Goal: Check status

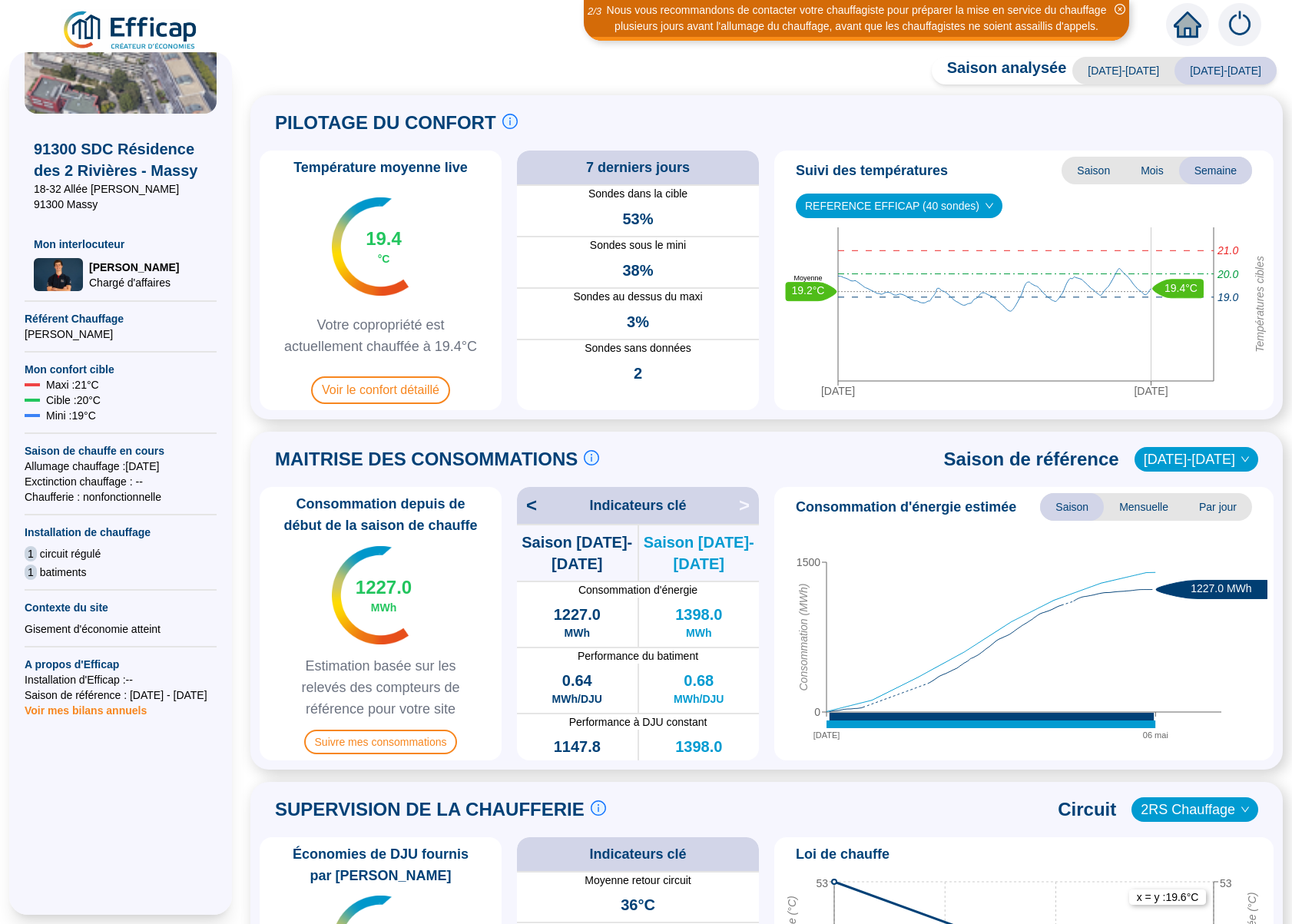
scroll to position [100, 0]
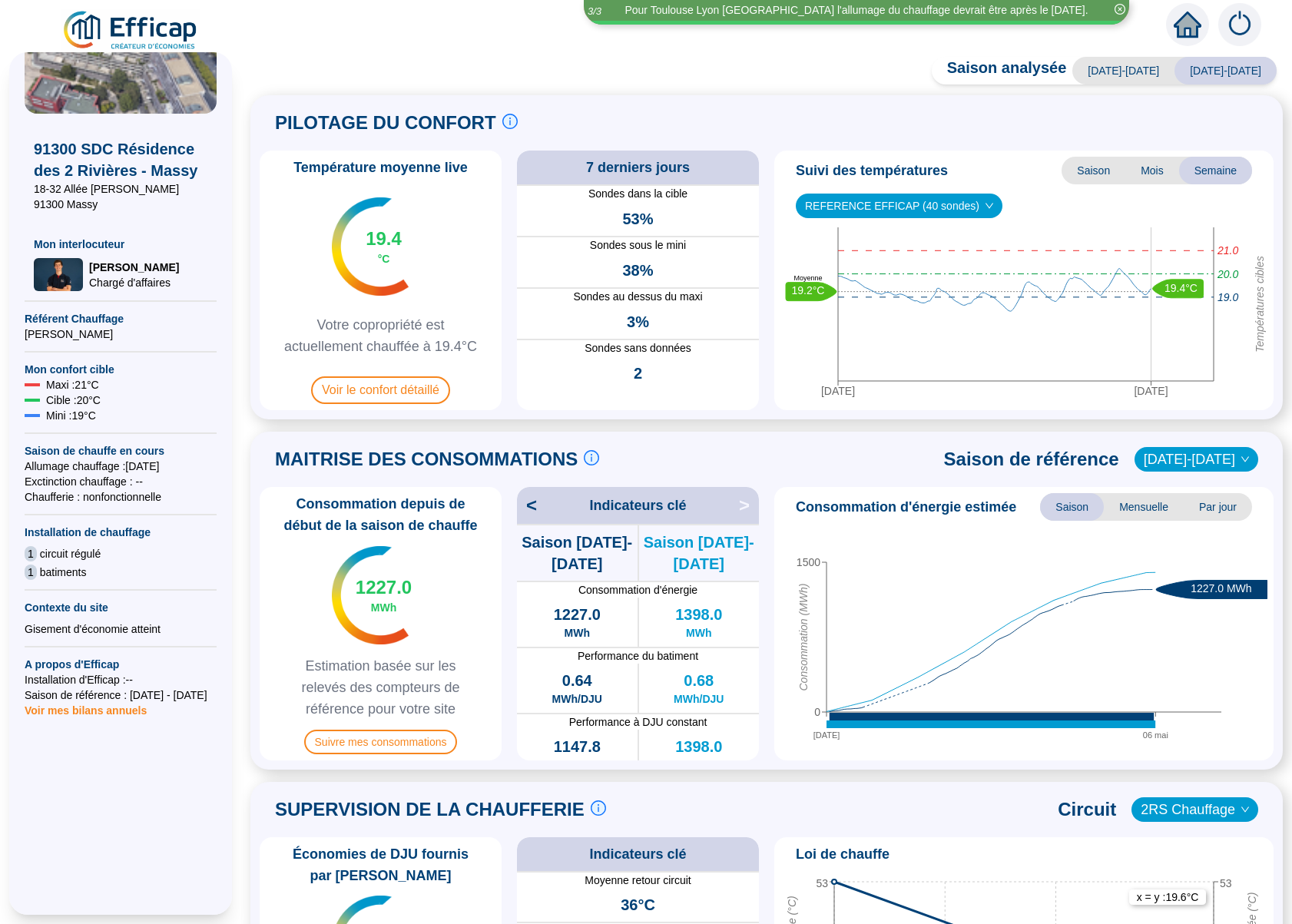
click at [116, 710] on span "Voir mes bilans annuels" at bounding box center [85, 706] width 122 height 22
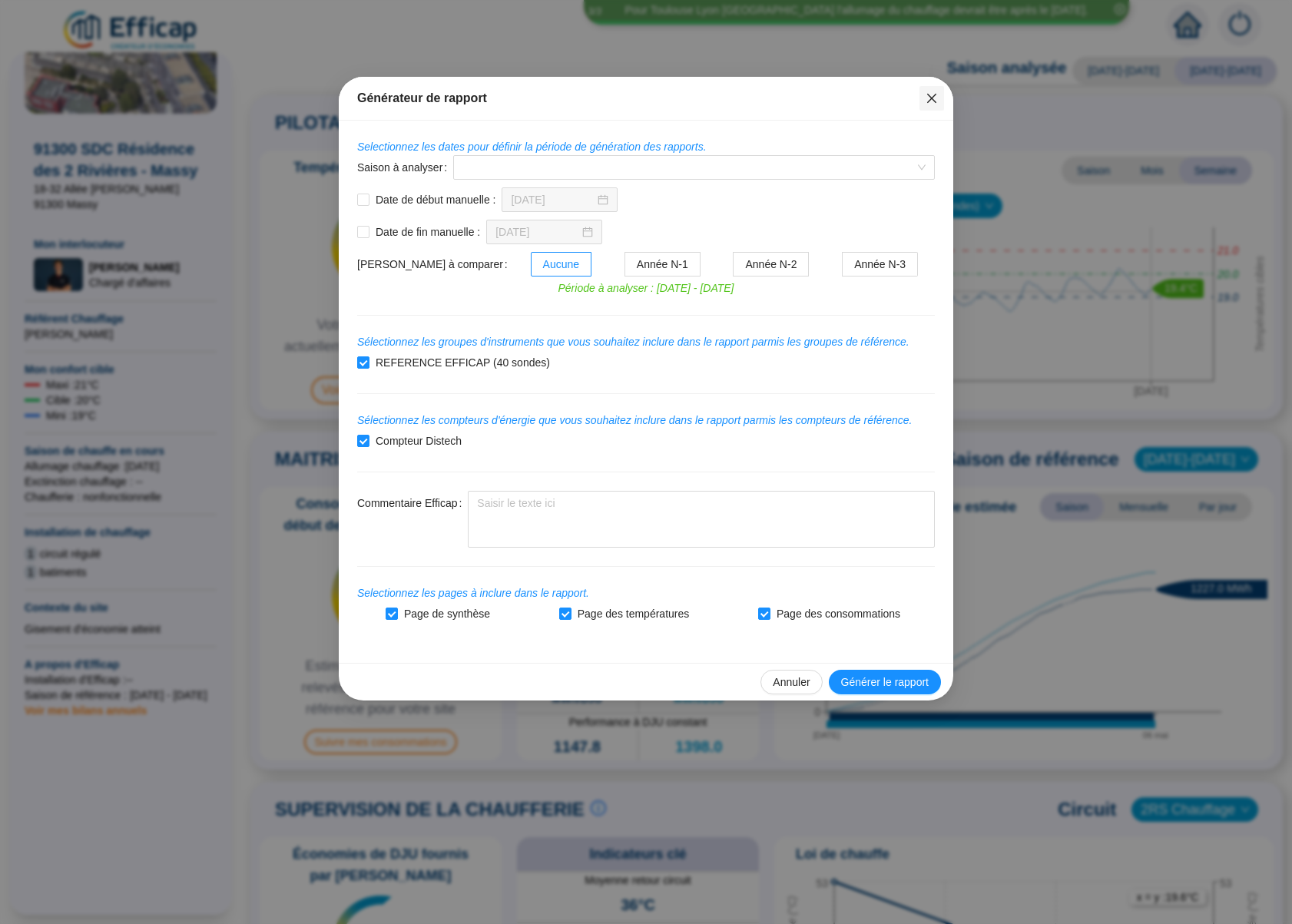
click at [930, 94] on icon "close" at bounding box center [932, 98] width 12 height 12
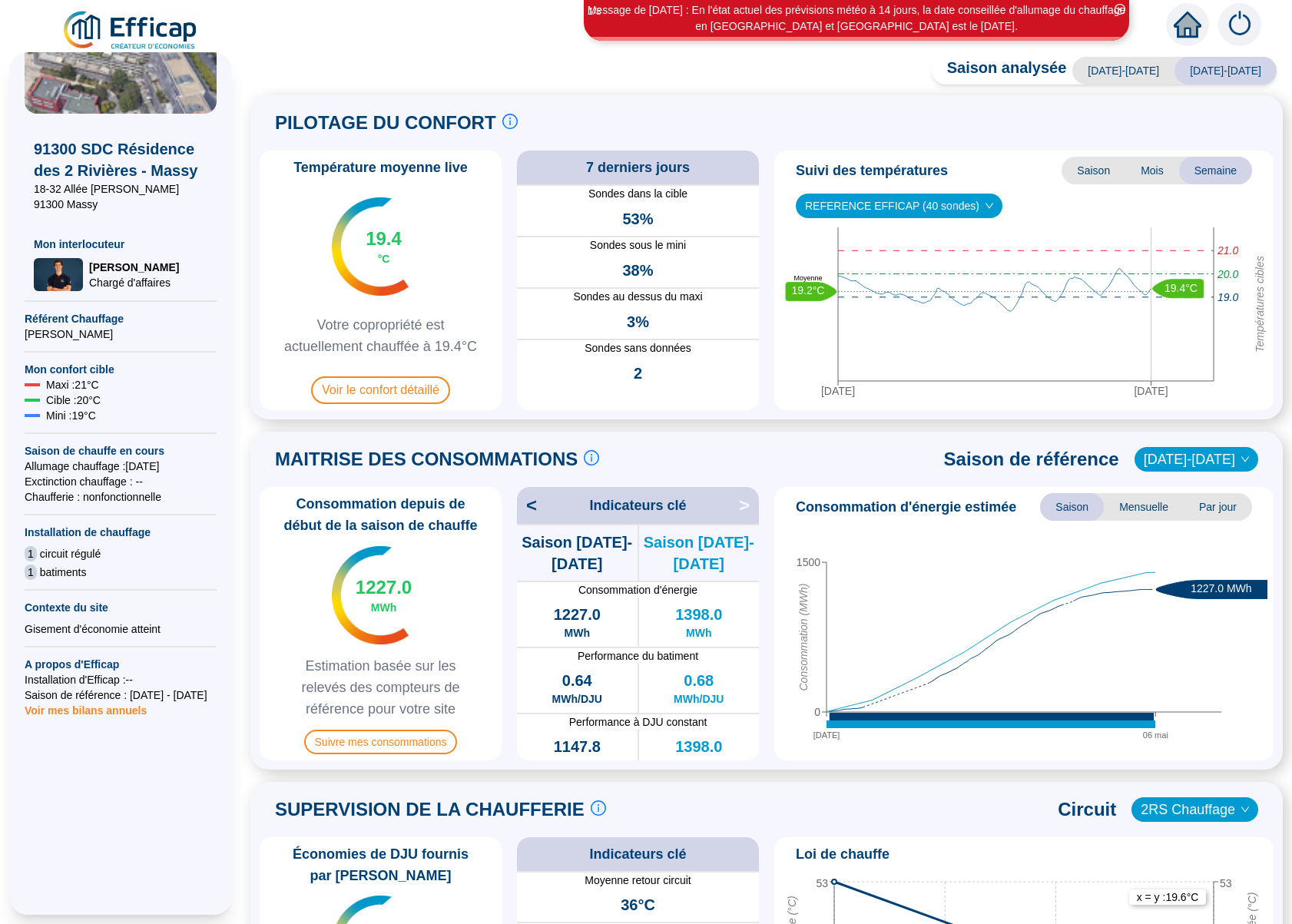
scroll to position [0, 0]
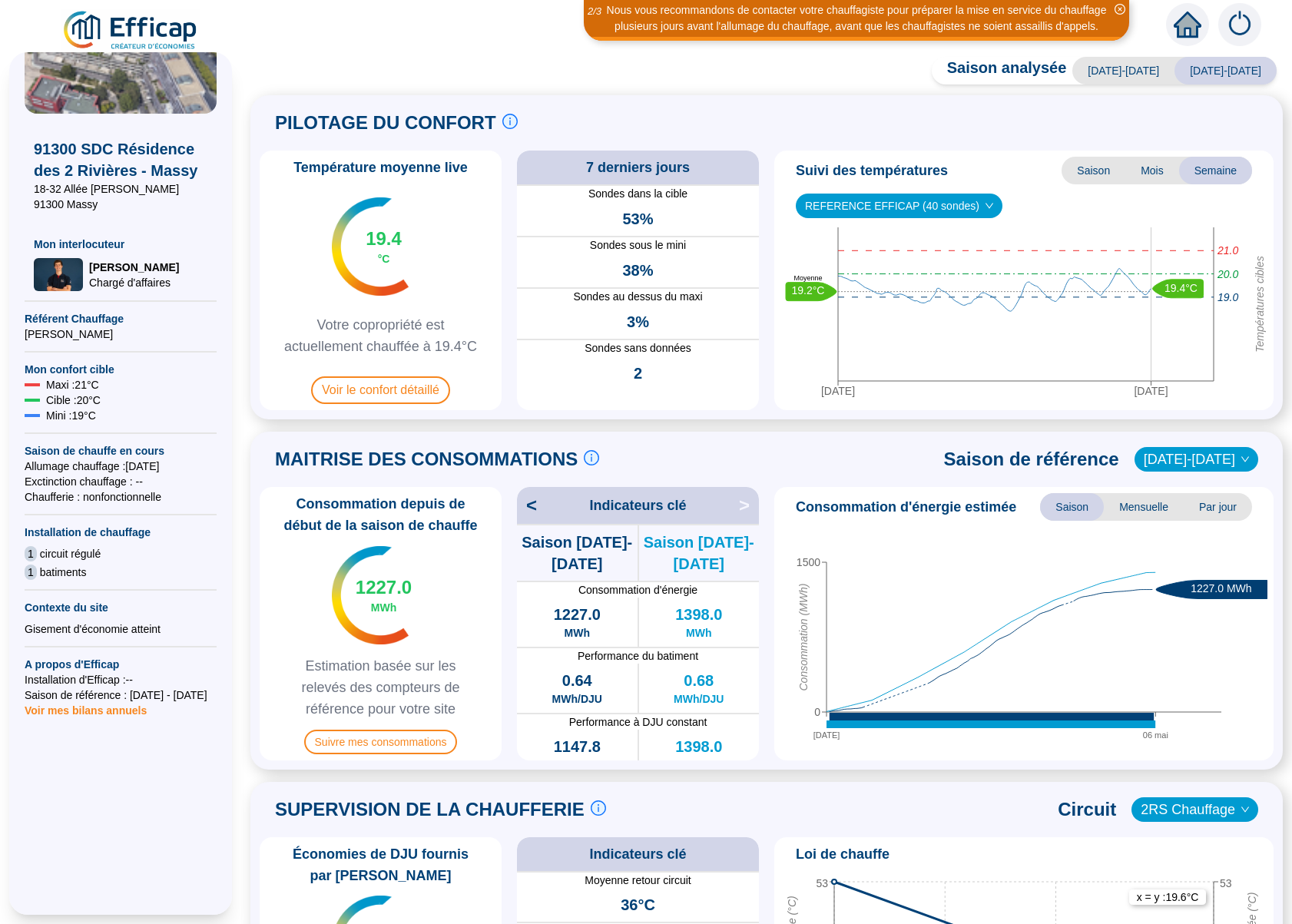
click at [1117, 8] on icon "close-circle" at bounding box center [1120, 9] width 10 height 10
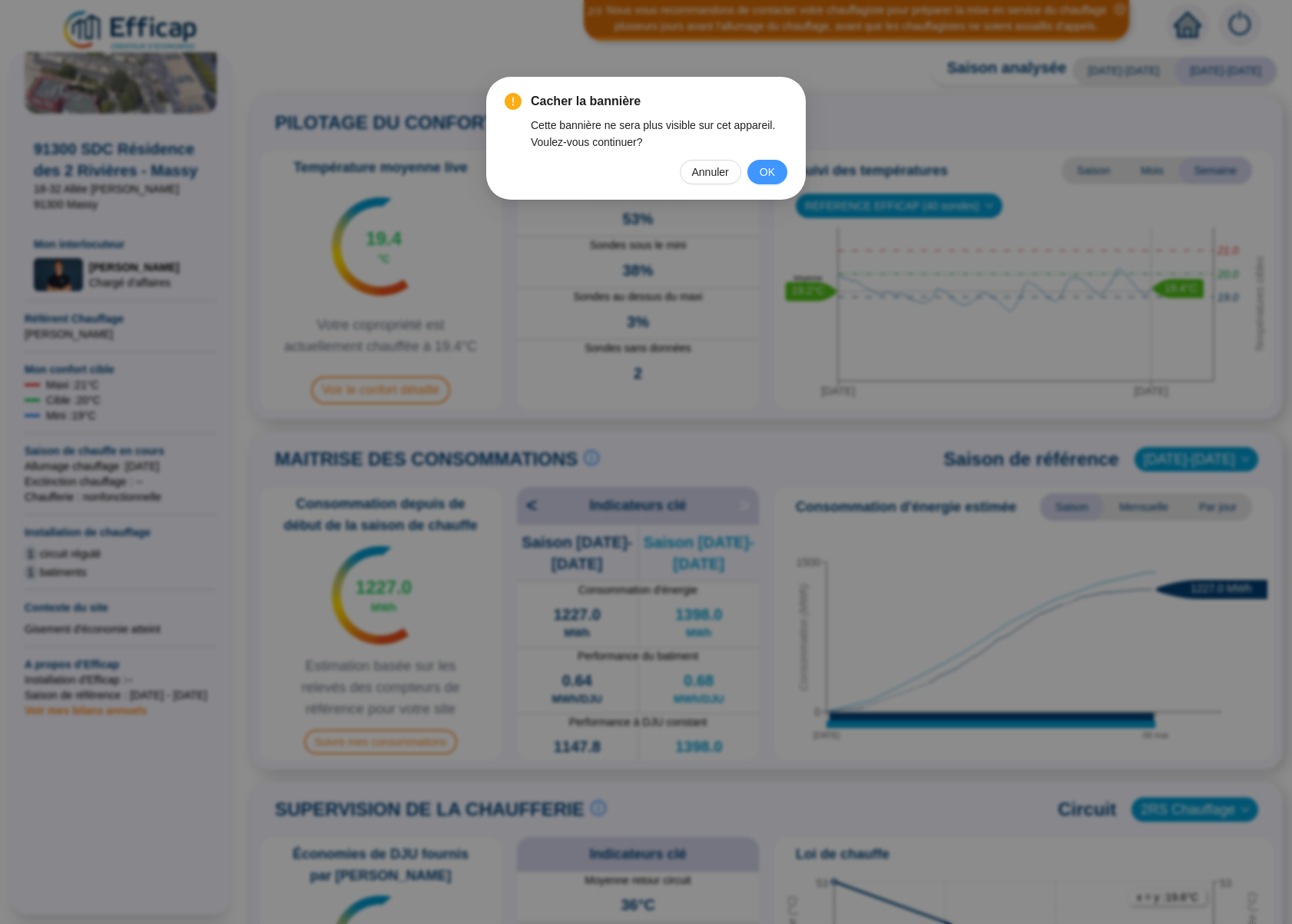
click at [753, 177] on button "OK" at bounding box center [767, 172] width 40 height 25
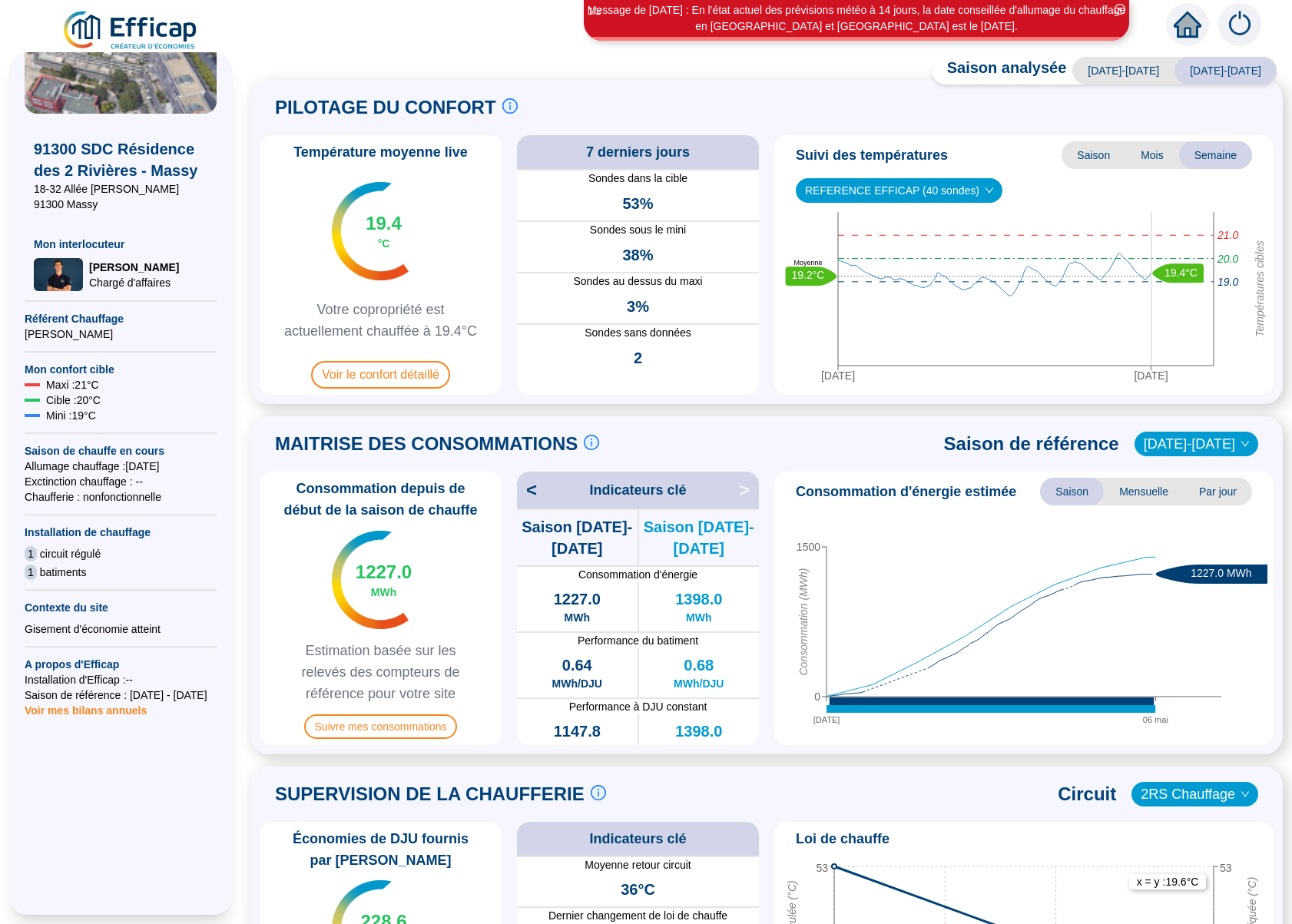
scroll to position [17, 0]
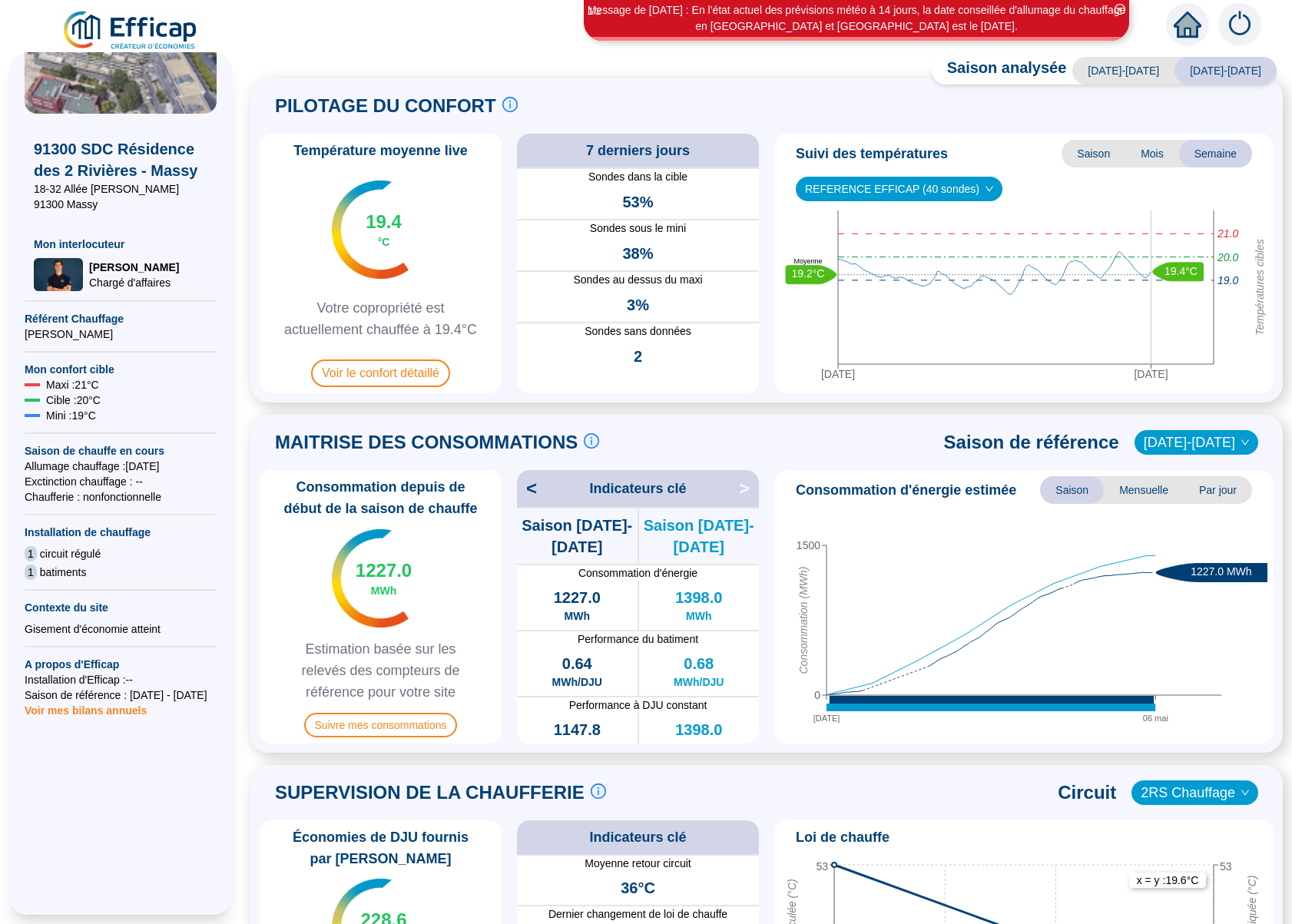
click at [975, 195] on span "REFERENCE EFFICAP (40 sondes)" at bounding box center [899, 189] width 188 height 23
click at [961, 220] on div "REFERENCE EFFICAP (40 sondes)" at bounding box center [896, 219] width 177 height 16
click at [976, 188] on span "REFERENCE EFFICAP (40 sondes)" at bounding box center [899, 189] width 188 height 23
click at [966, 212] on div "REFERENCE EFFICAP (40 sondes)" at bounding box center [896, 219] width 177 height 16
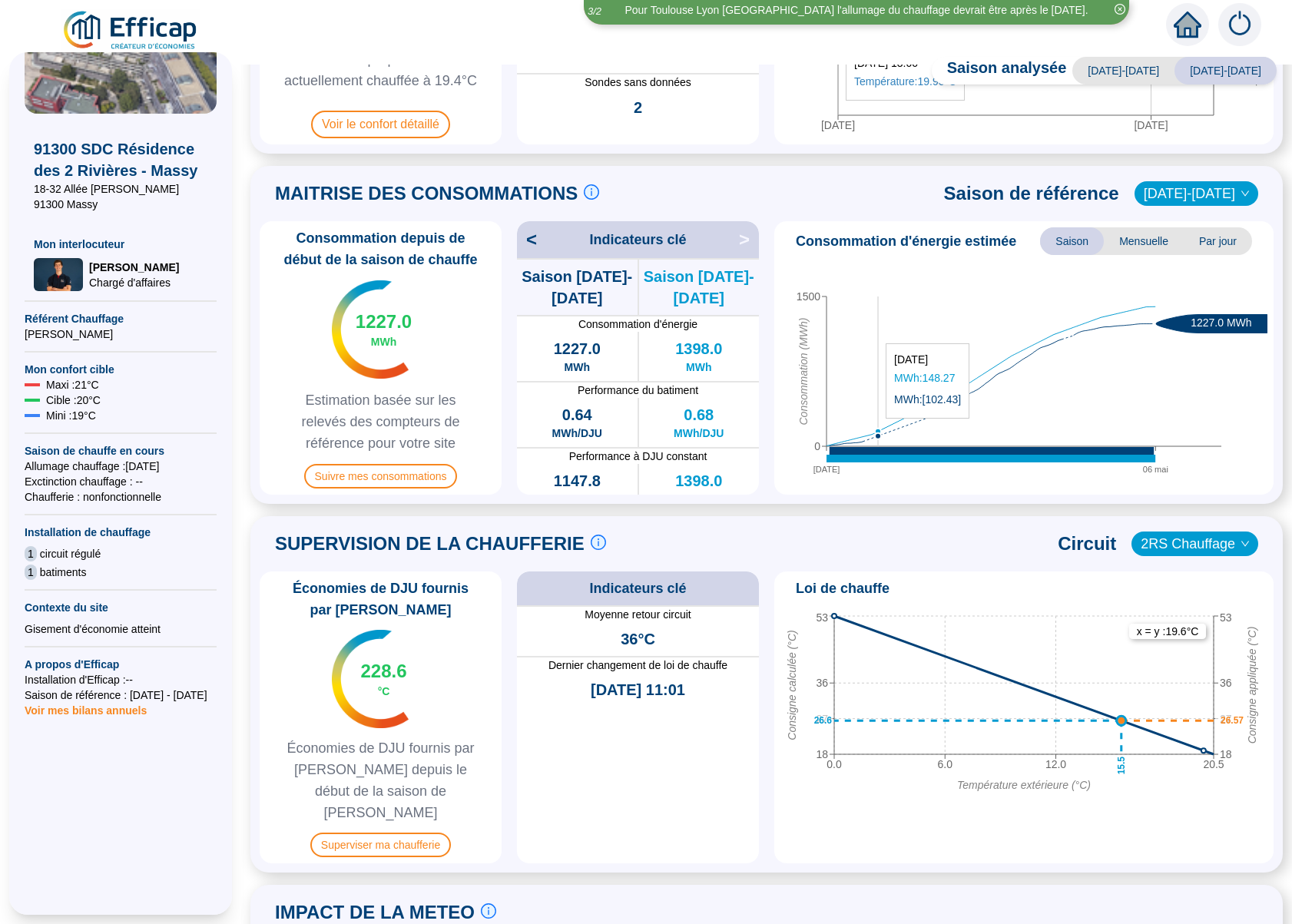
scroll to position [268, 0]
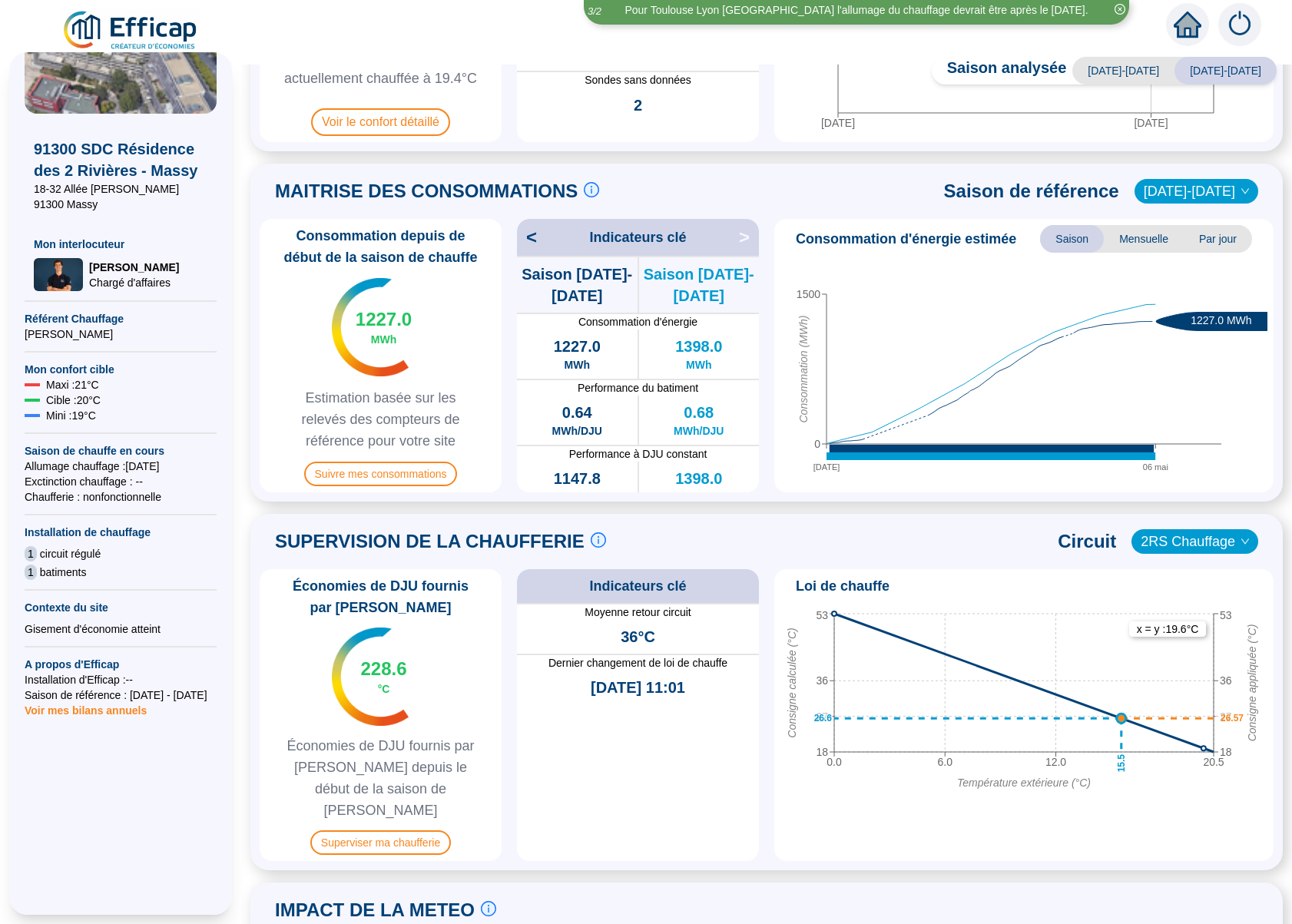
click at [1138, 240] on span "Mensuelle" at bounding box center [1144, 238] width 80 height 27
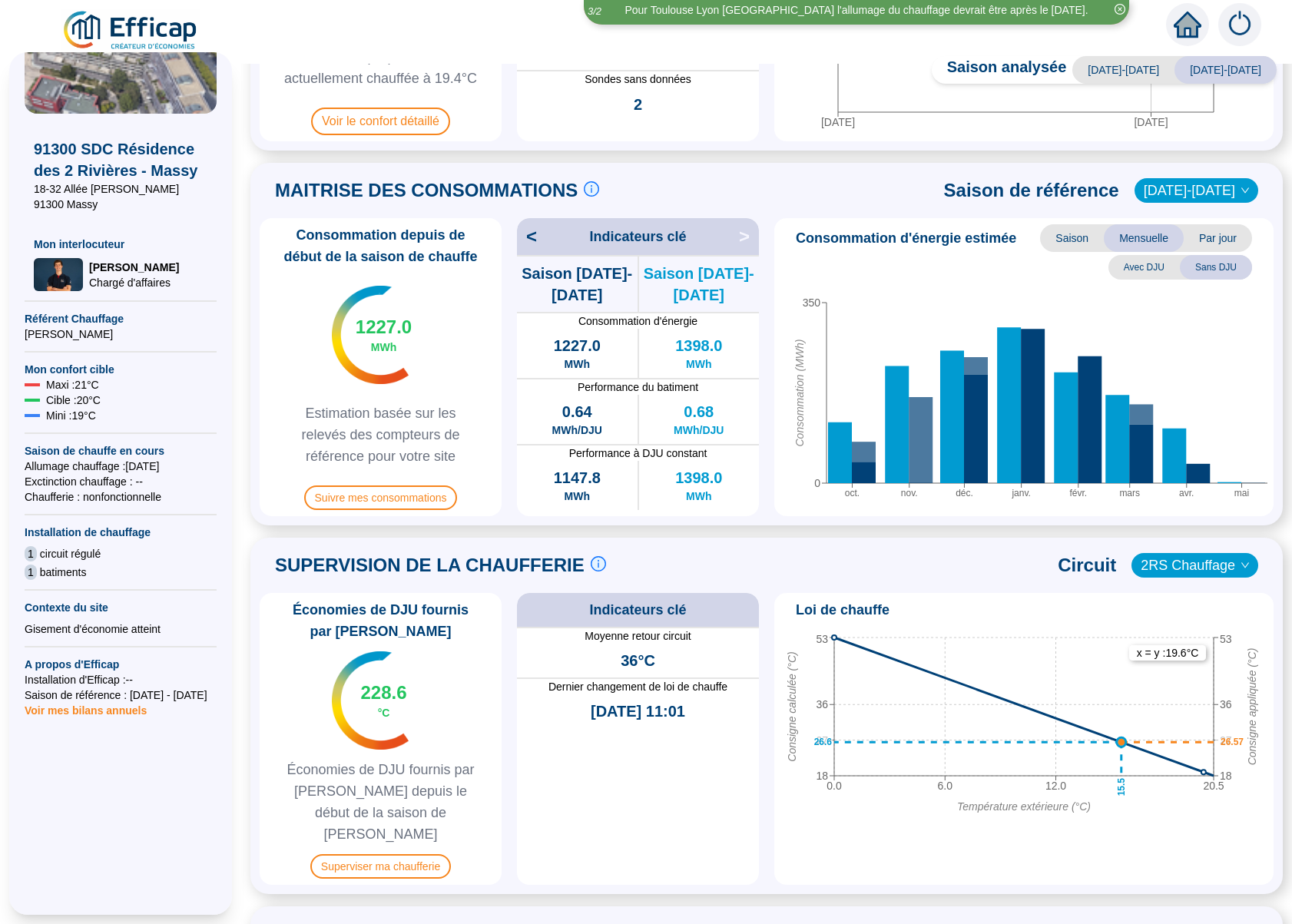
click at [1201, 248] on span "Par jour" at bounding box center [1218, 237] width 68 height 27
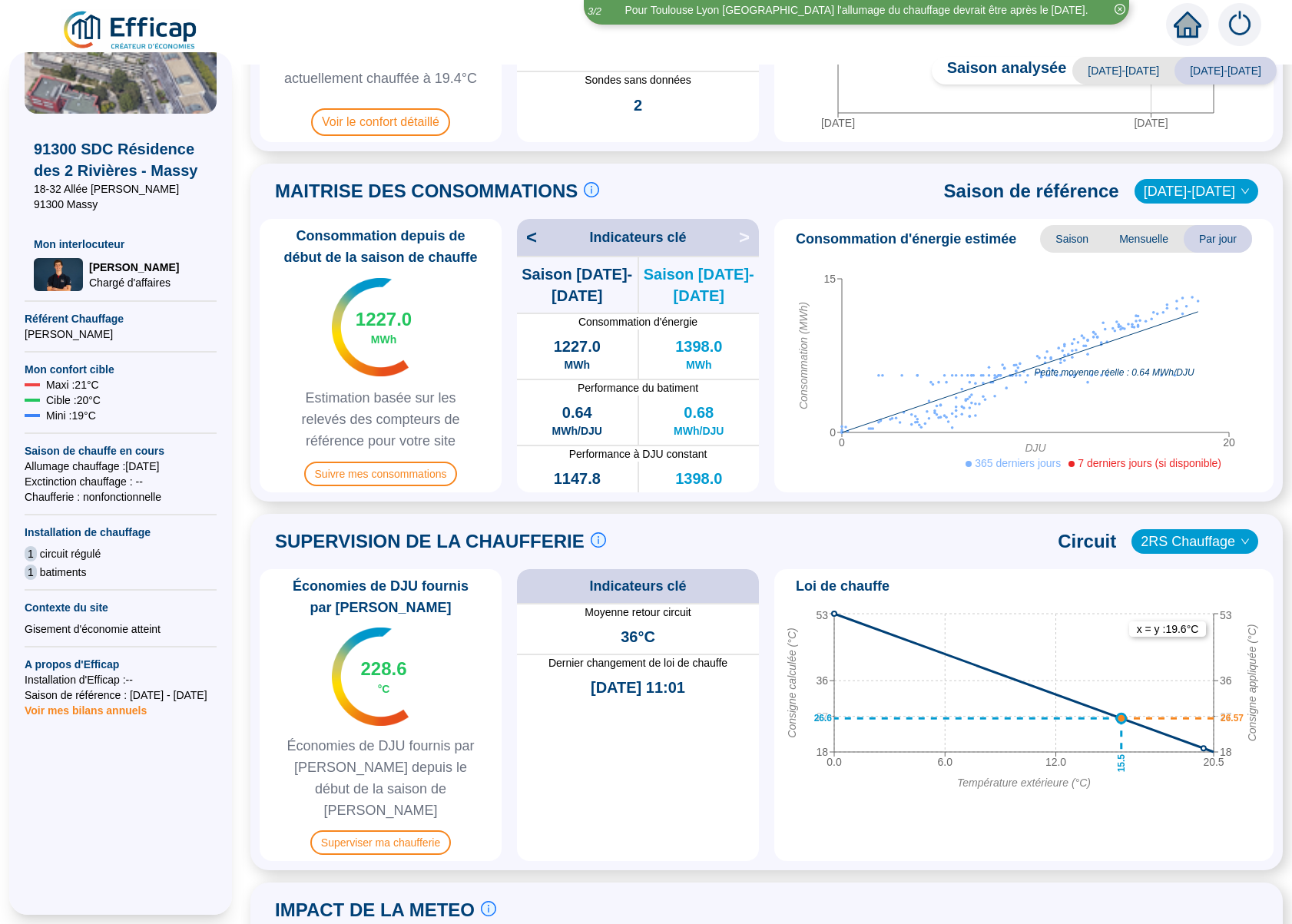
click at [1059, 235] on span "Saison" at bounding box center [1072, 238] width 63 height 27
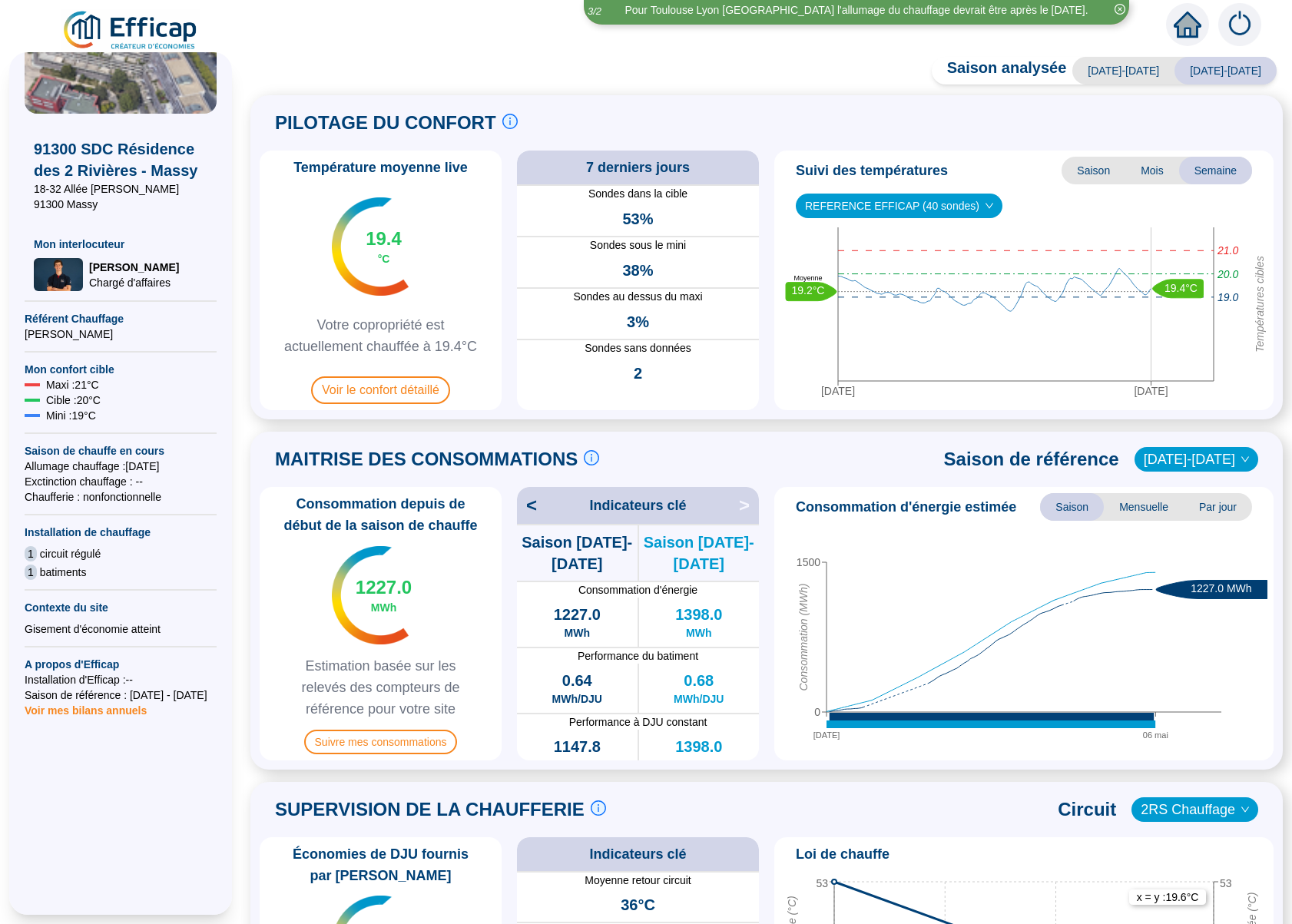
scroll to position [0, 0]
click at [154, 162] on span "91300 SDC Résidence des 2 Rivières - Massy" at bounding box center [121, 160] width 174 height 43
click at [1101, 181] on span "Saison" at bounding box center [1093, 170] width 63 height 27
click at [1099, 176] on span "Saison" at bounding box center [1093, 170] width 63 height 27
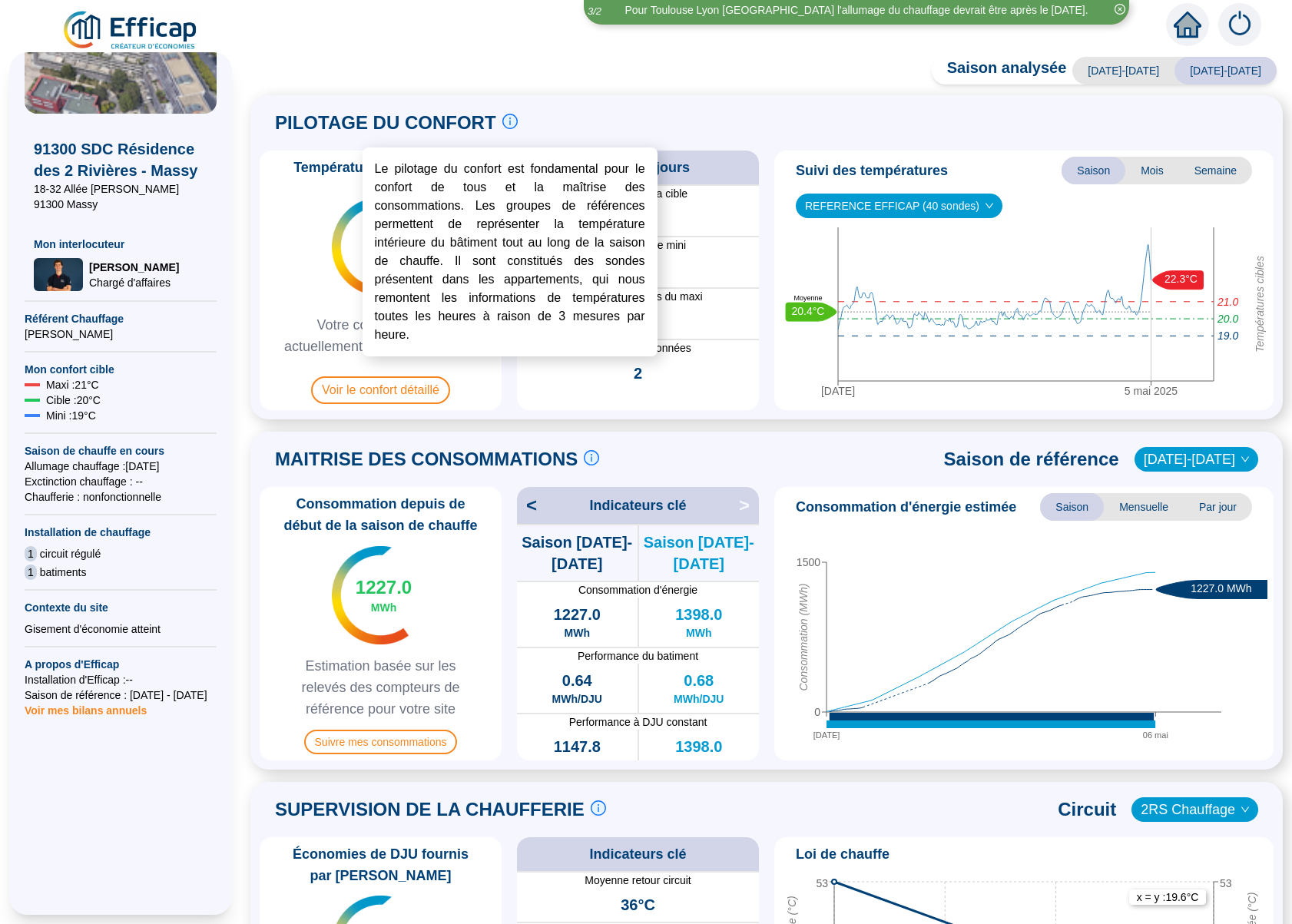
click at [503, 121] on icon "info-circle" at bounding box center [509, 122] width 13 height 13
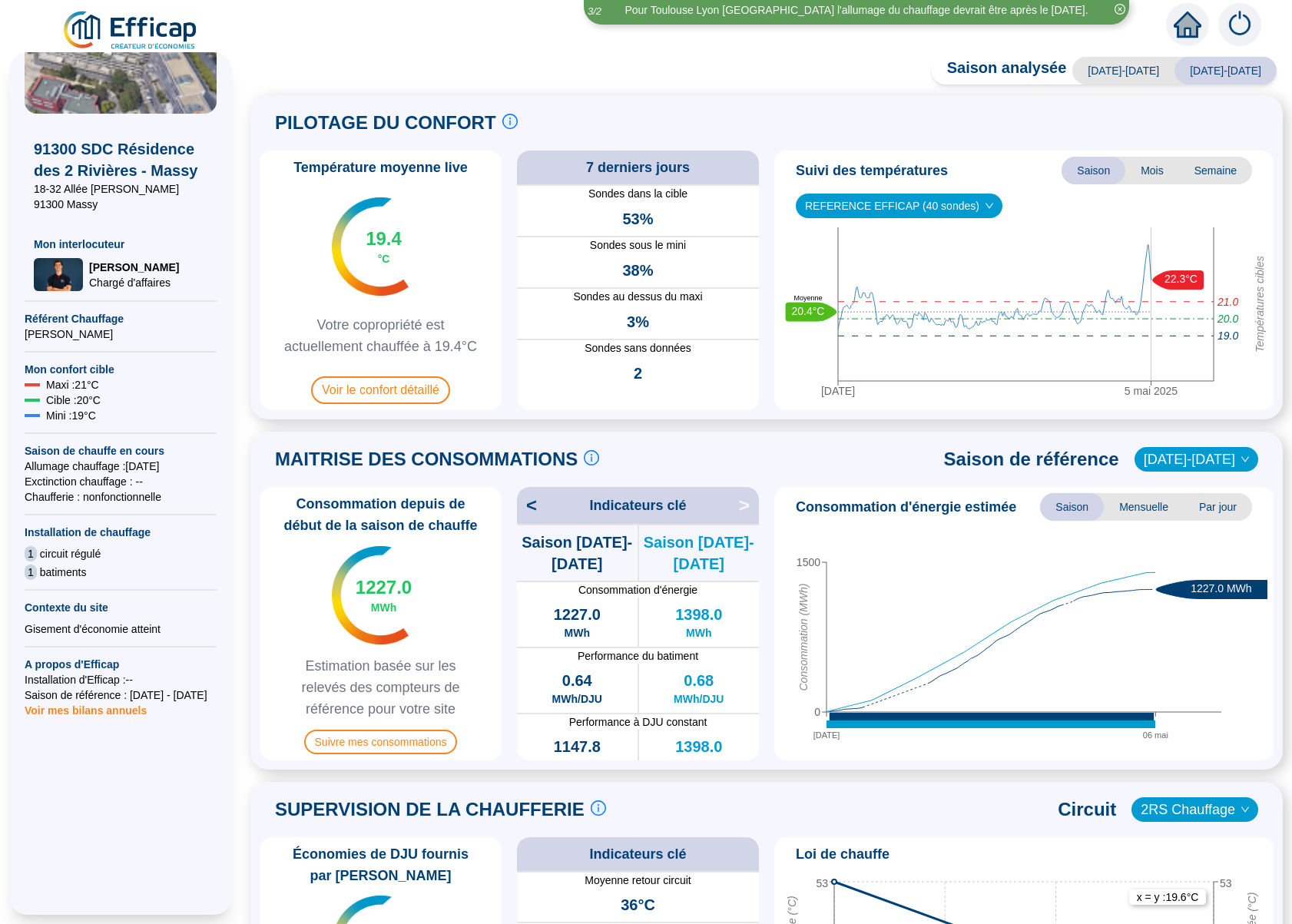
click at [131, 155] on span "91300 SDC Résidence des 2 Rivières - Massy" at bounding box center [121, 160] width 174 height 43
click at [85, 710] on span "Voir mes bilans annuels" at bounding box center [85, 706] width 122 height 22
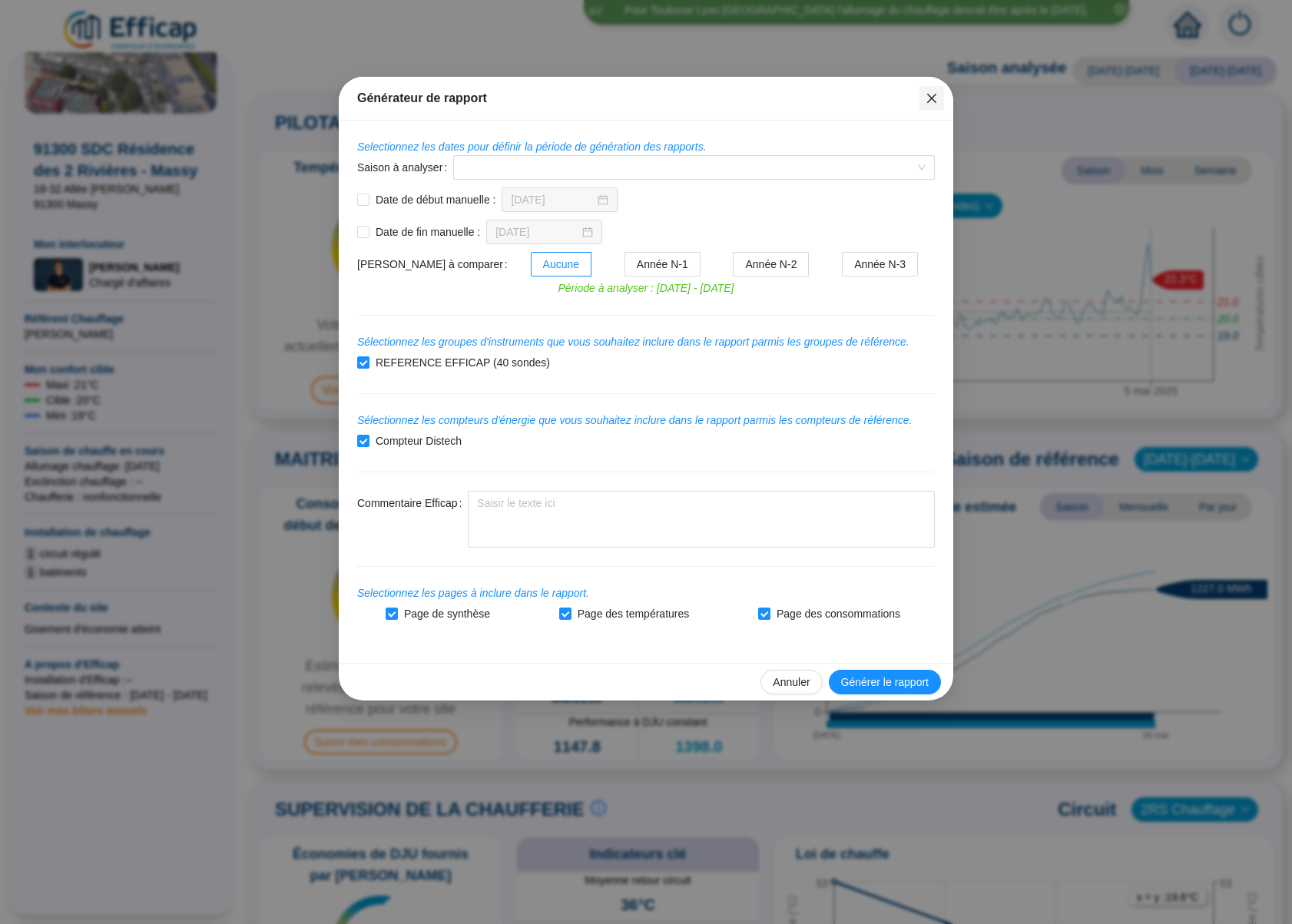
click at [939, 93] on span "Fermer" at bounding box center [932, 98] width 25 height 12
